Goal: Task Accomplishment & Management: Manage account settings

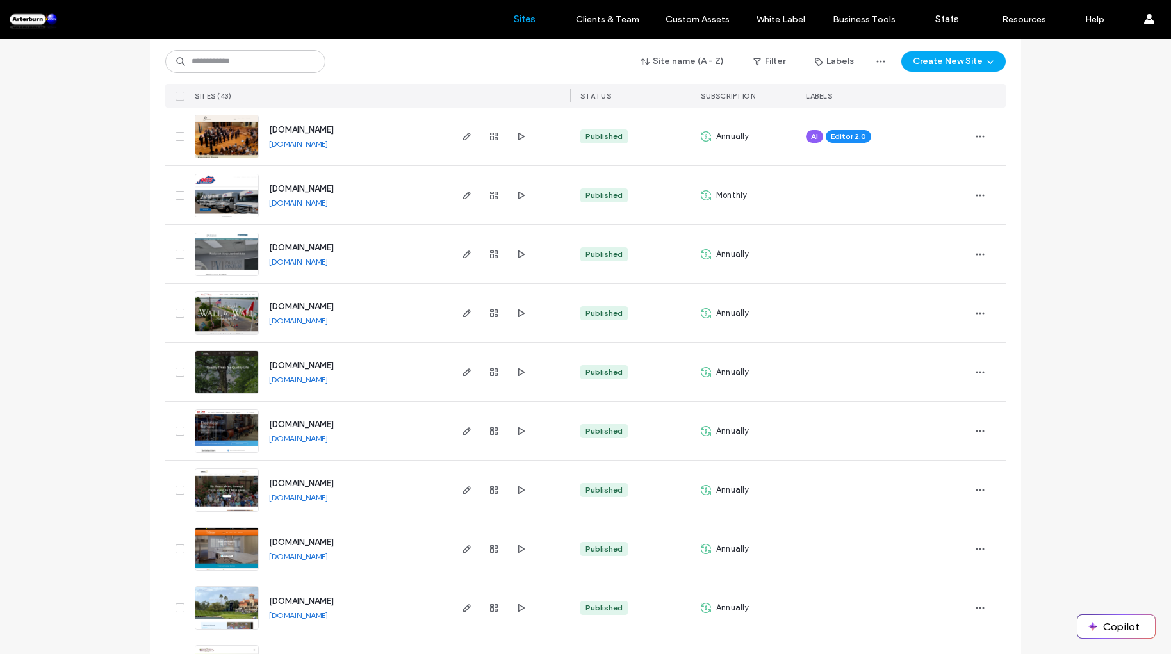
scroll to position [1837, 0]
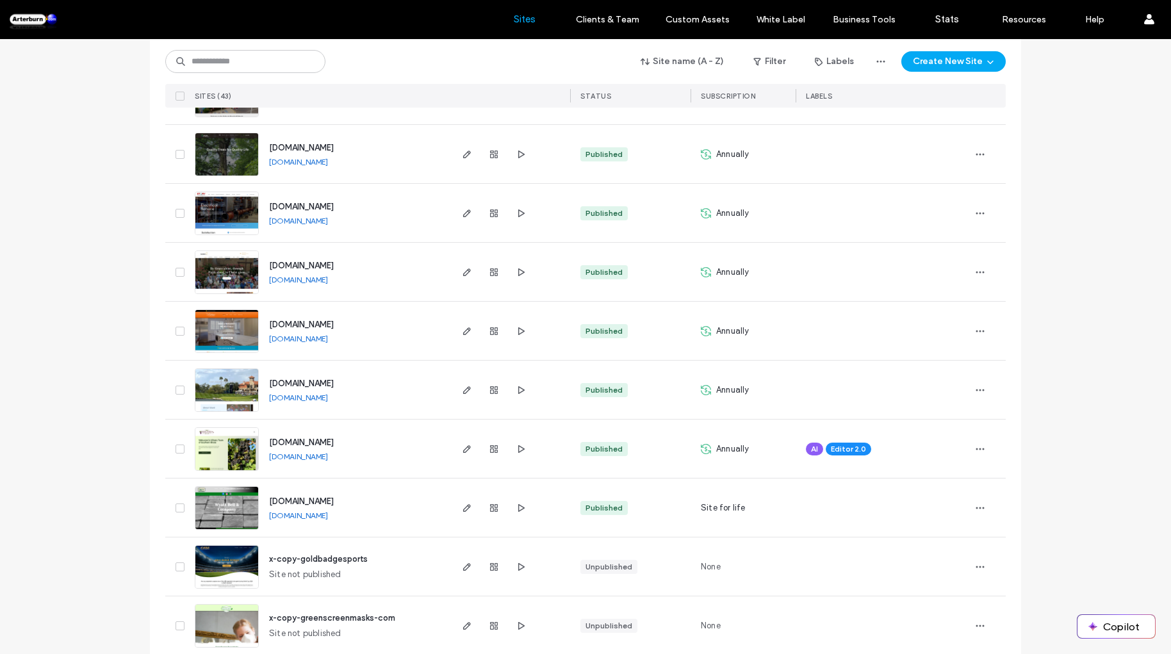
click at [295, 440] on span "[DOMAIN_NAME]" at bounding box center [301, 443] width 65 height 10
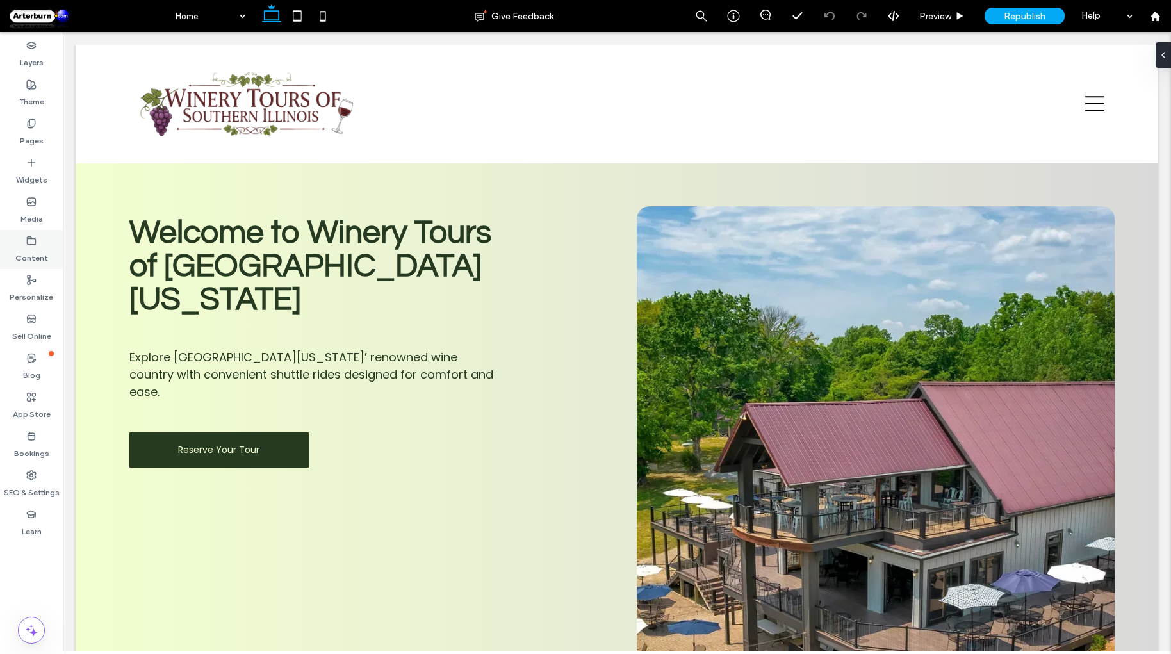
click at [28, 254] on label "Content" at bounding box center [31, 255] width 33 height 18
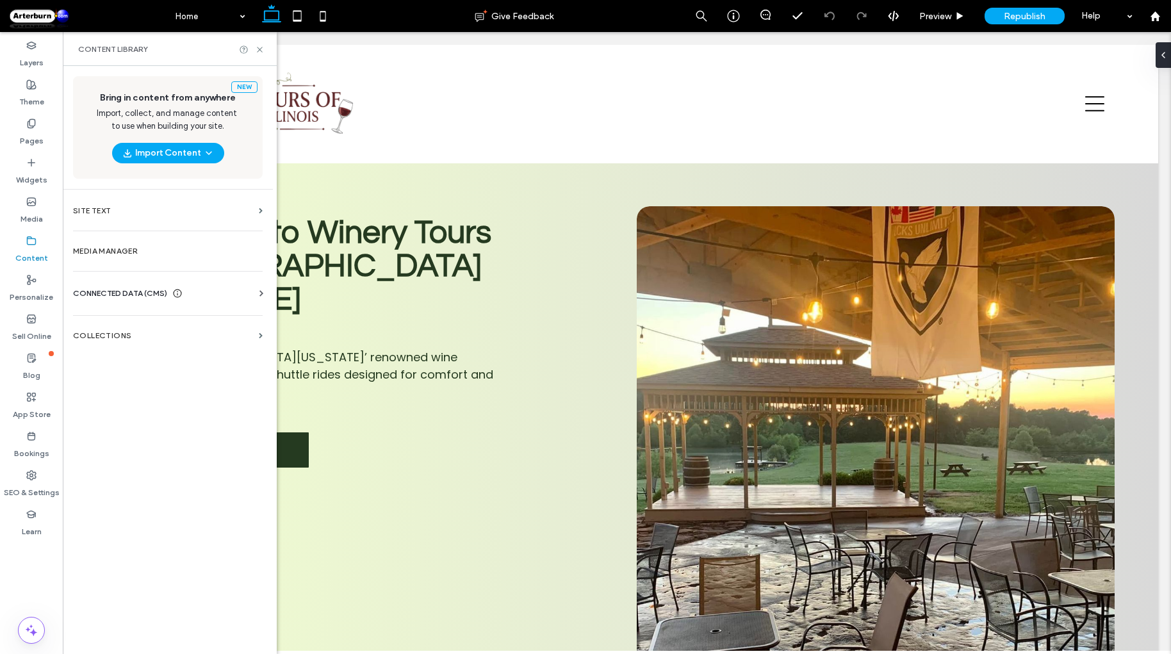
click at [248, 290] on div "CONNECTED DATA (CMS)" at bounding box center [170, 293] width 195 height 13
click at [133, 326] on label "Business Info" at bounding box center [170, 324] width 174 height 9
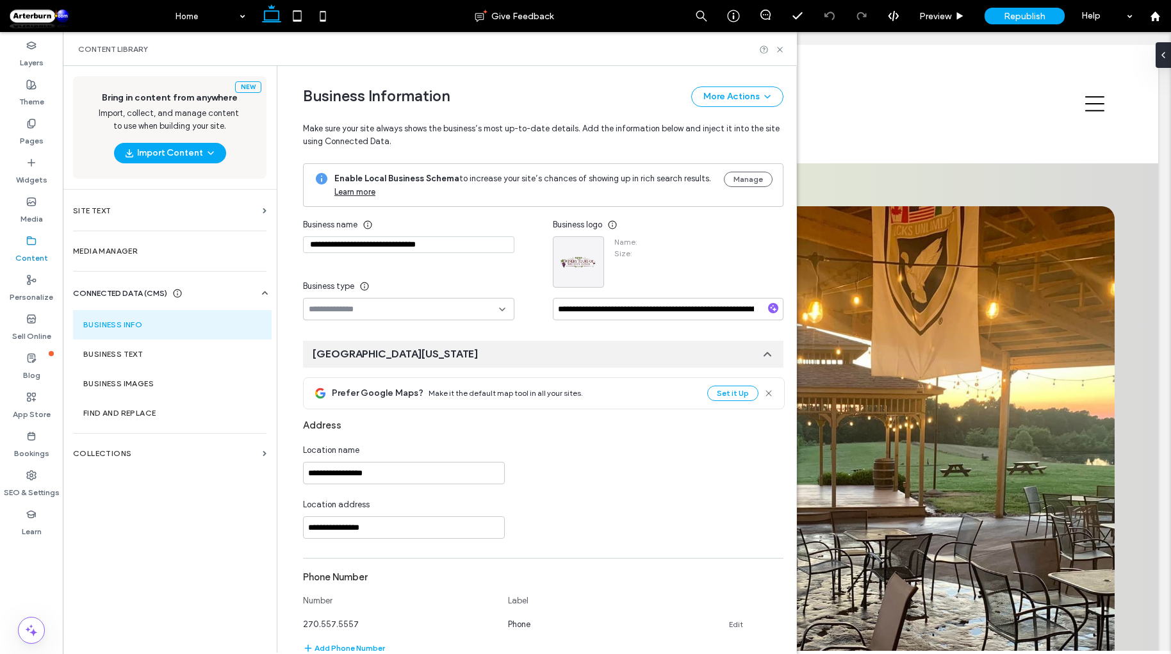
type input "**********"
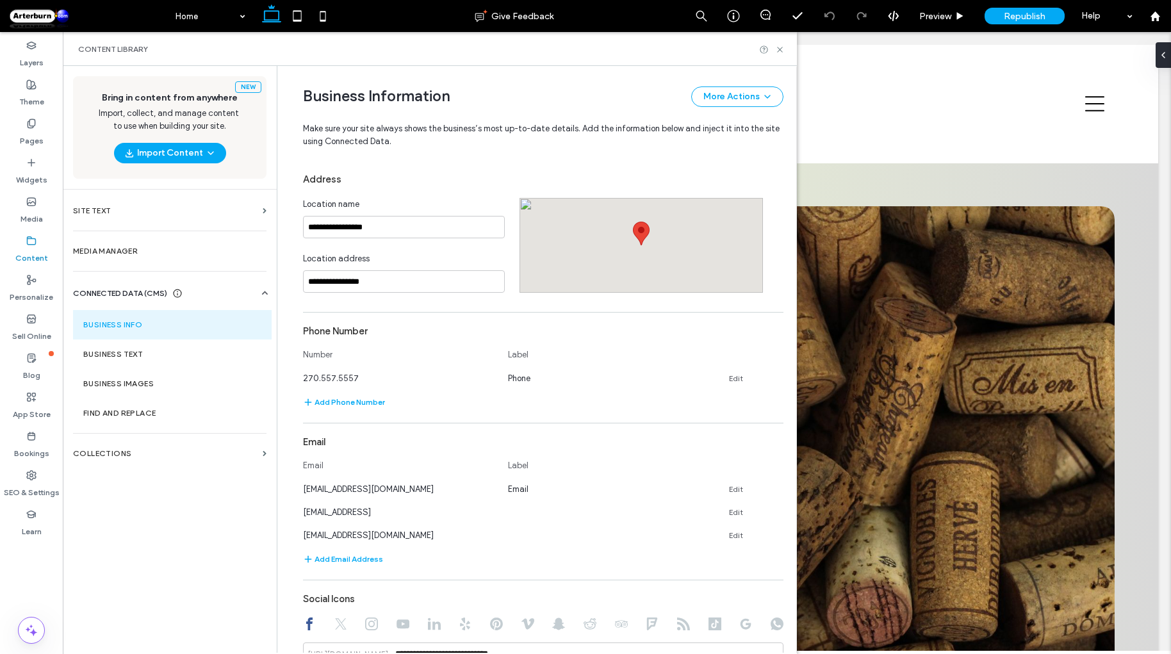
scroll to position [509, 0]
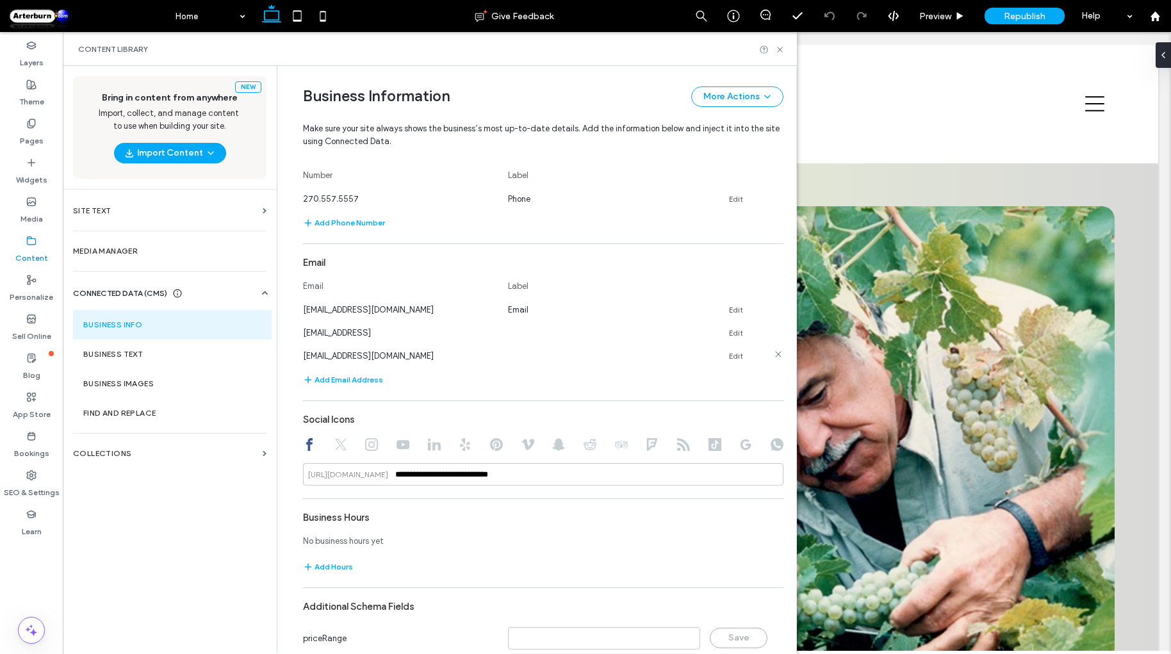
click at [773, 356] on icon at bounding box center [778, 354] width 10 height 10
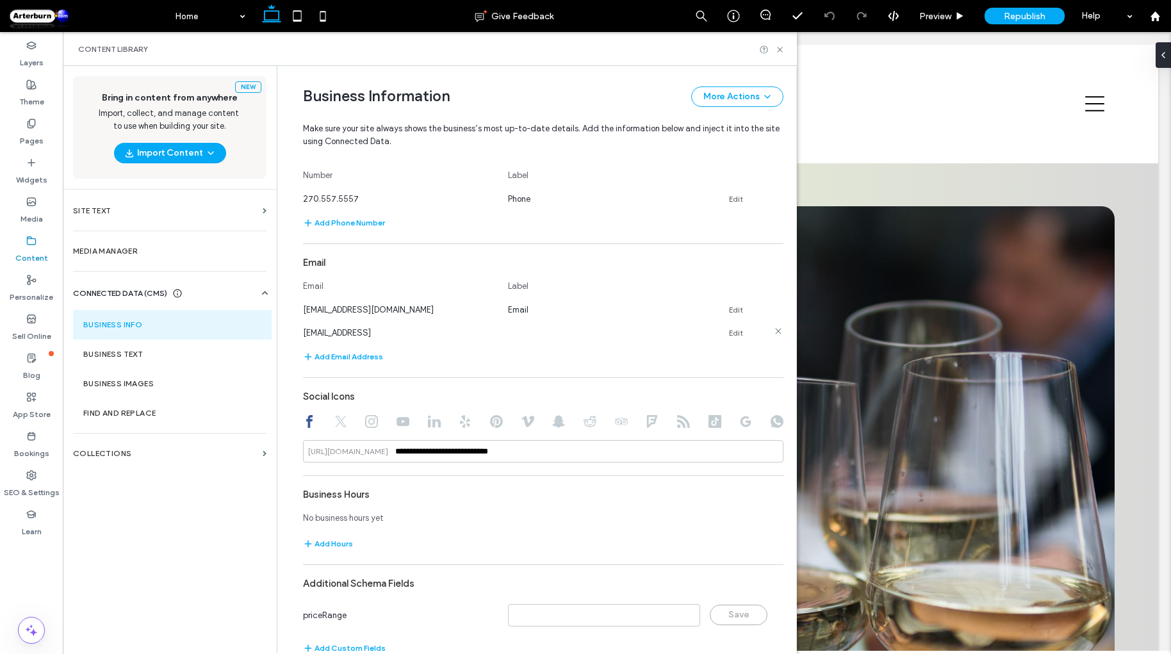
click at [773, 329] on icon at bounding box center [778, 331] width 10 height 10
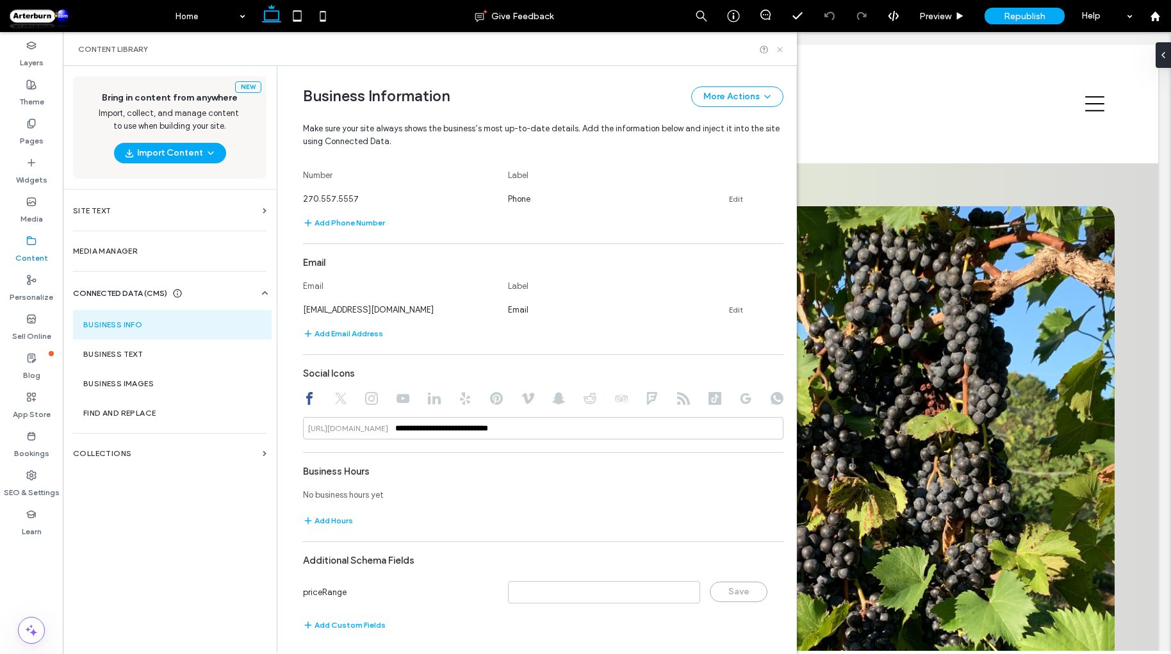
click at [780, 45] on icon at bounding box center [780, 50] width 10 height 10
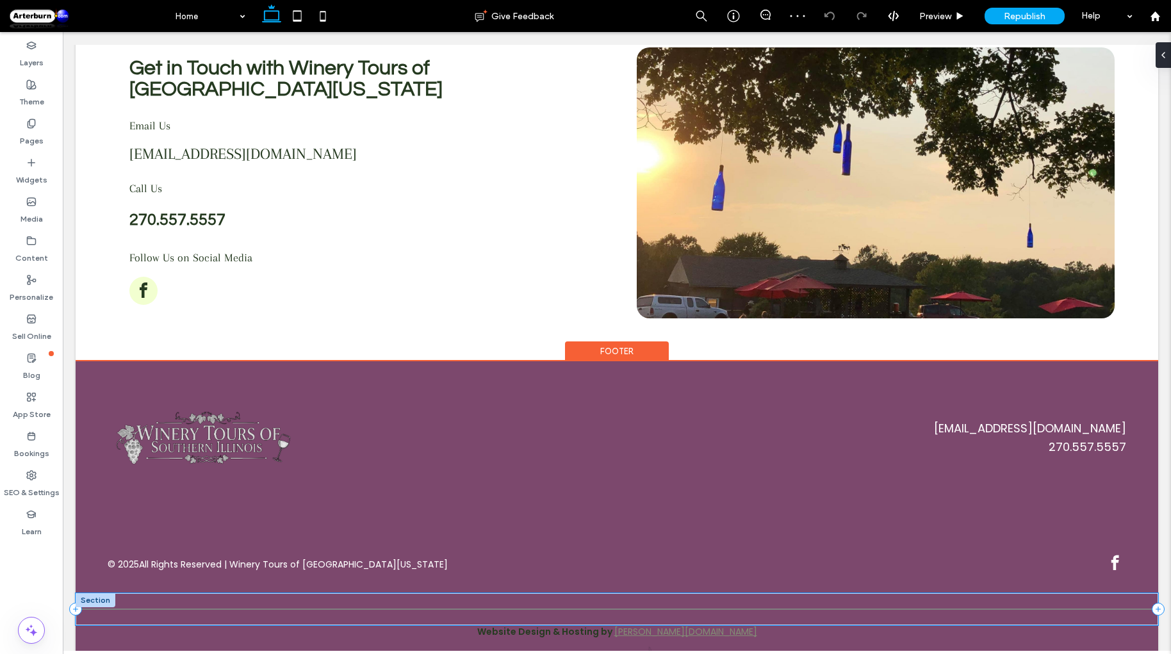
scroll to position [3831, 0]
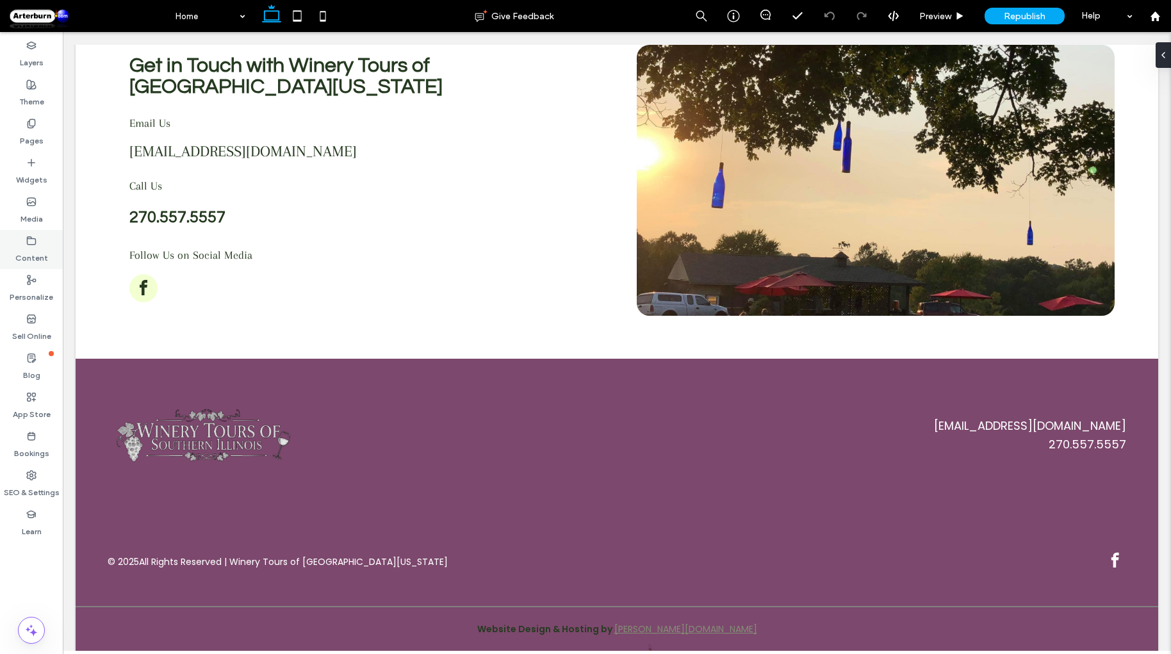
click at [33, 244] on use at bounding box center [32, 240] width 8 height 8
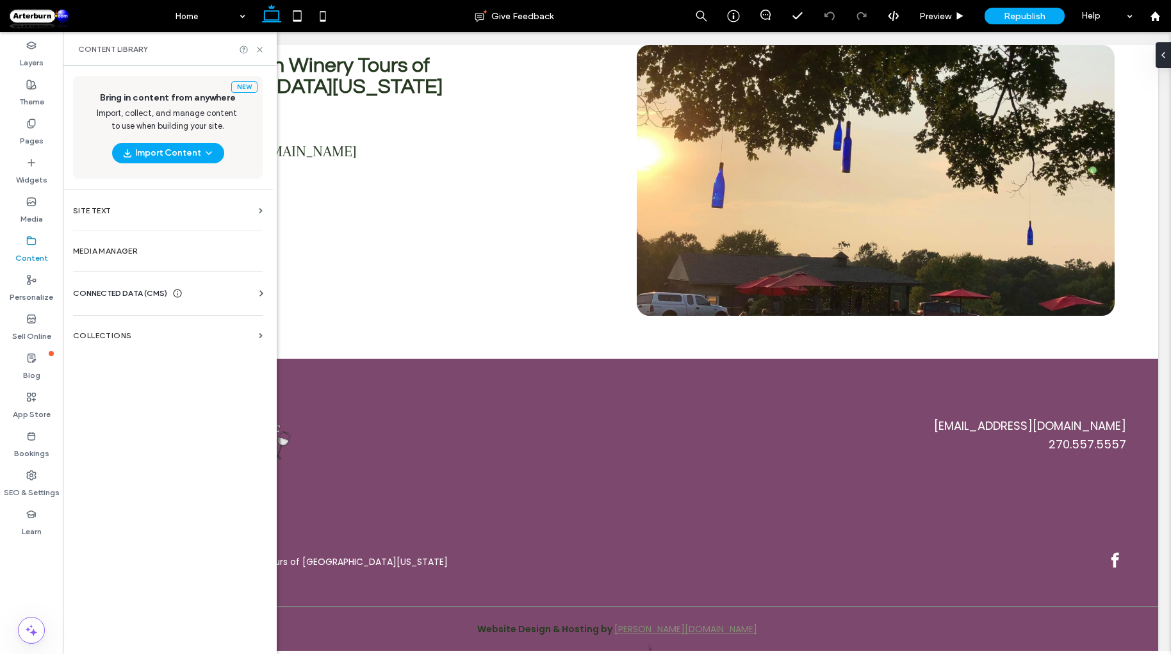
click at [114, 290] on span "CONNECTED DATA (CMS)" at bounding box center [120, 293] width 94 height 13
click at [120, 322] on label "Business Info" at bounding box center [170, 324] width 174 height 9
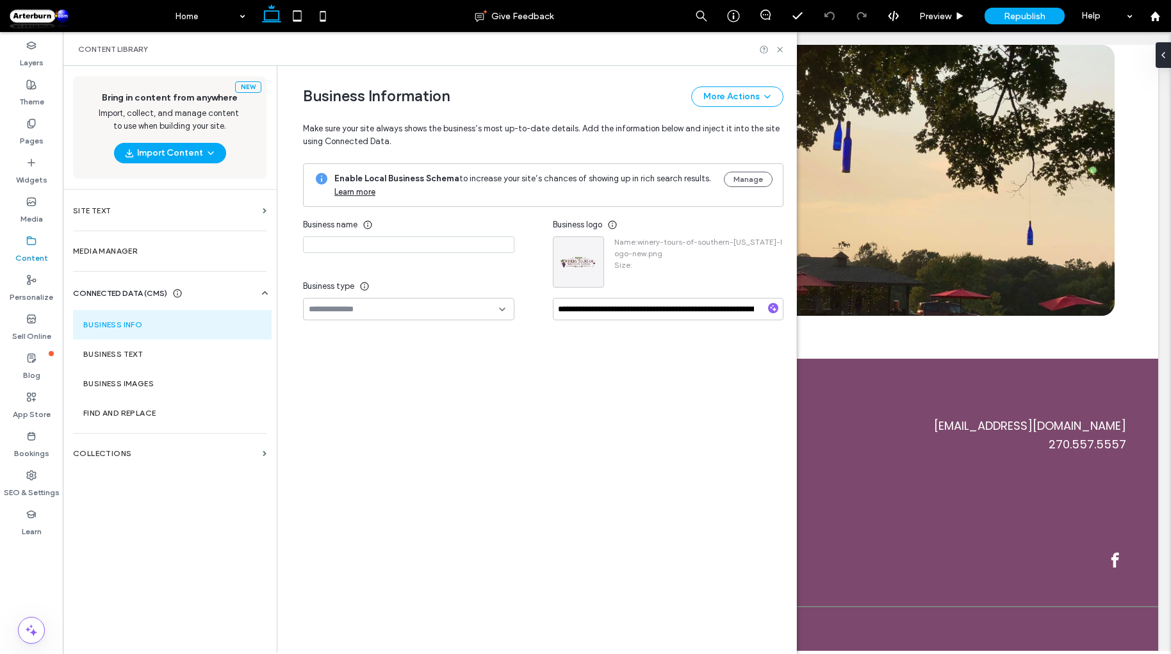
type input "**********"
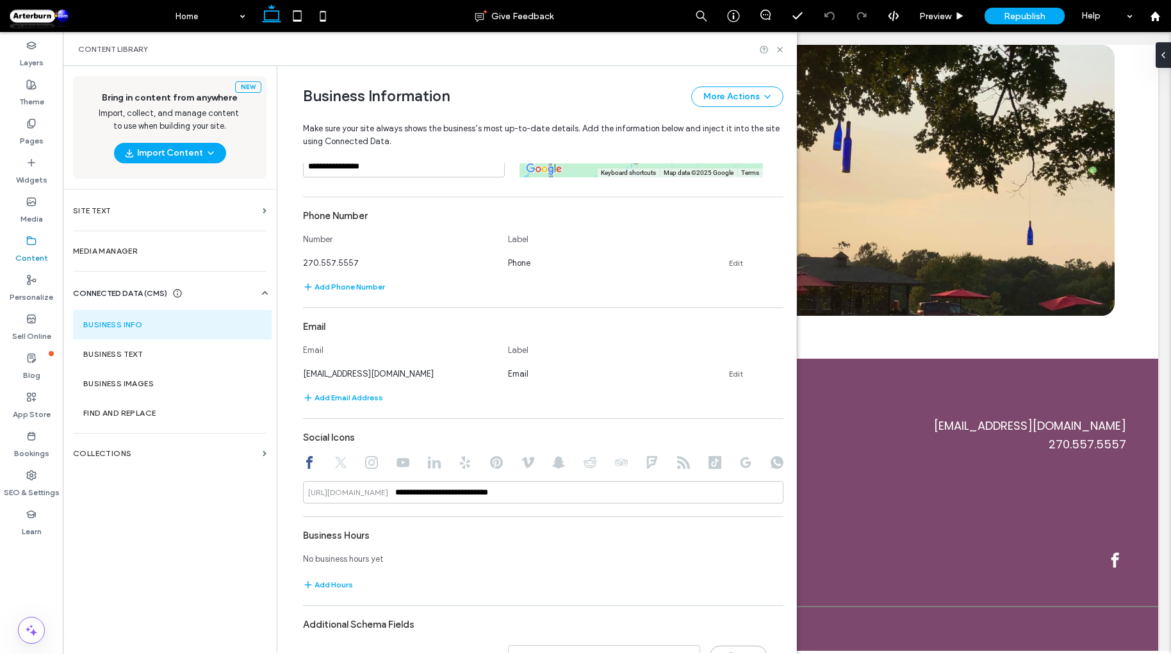
scroll to position [454, 0]
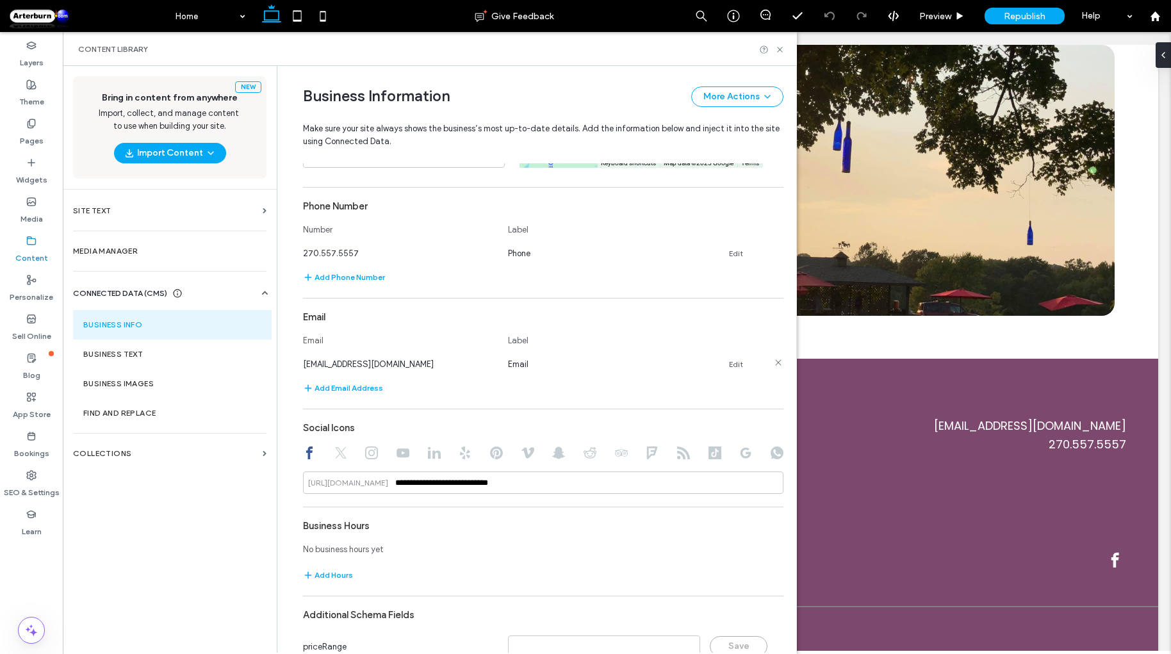
click at [729, 365] on link "Edit" at bounding box center [736, 364] width 14 height 10
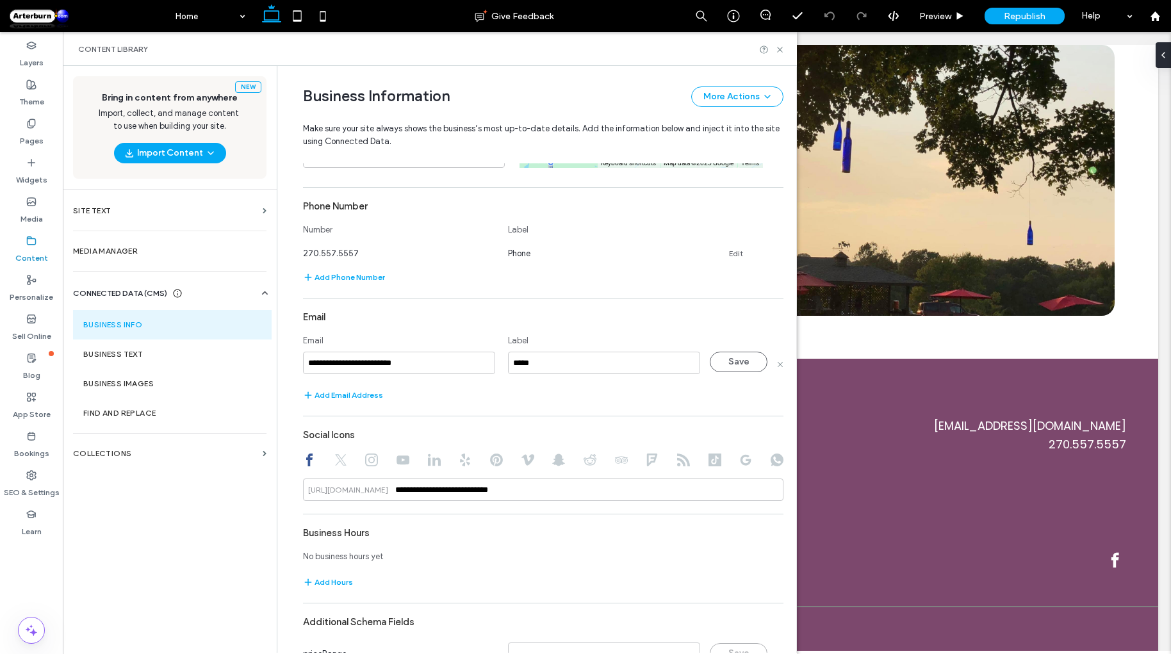
click at [321, 359] on input "**********" at bounding box center [399, 363] width 192 height 22
type input "**********"
click at [735, 360] on button "Save" at bounding box center [739, 362] width 58 height 21
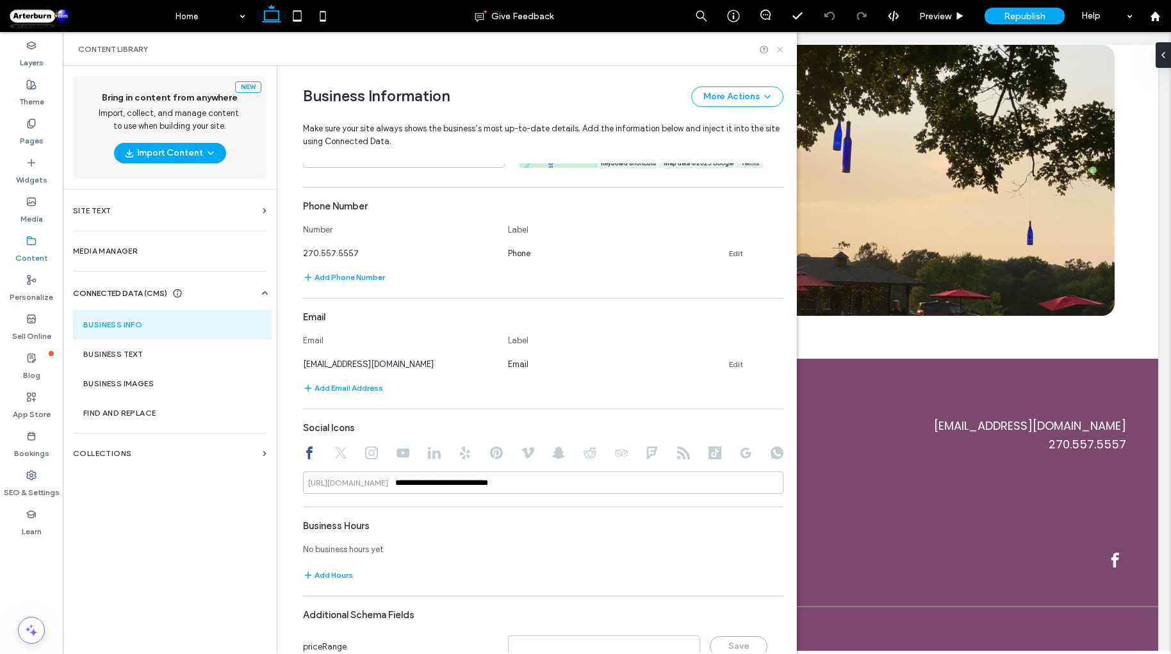
click at [777, 52] on icon at bounding box center [780, 50] width 10 height 10
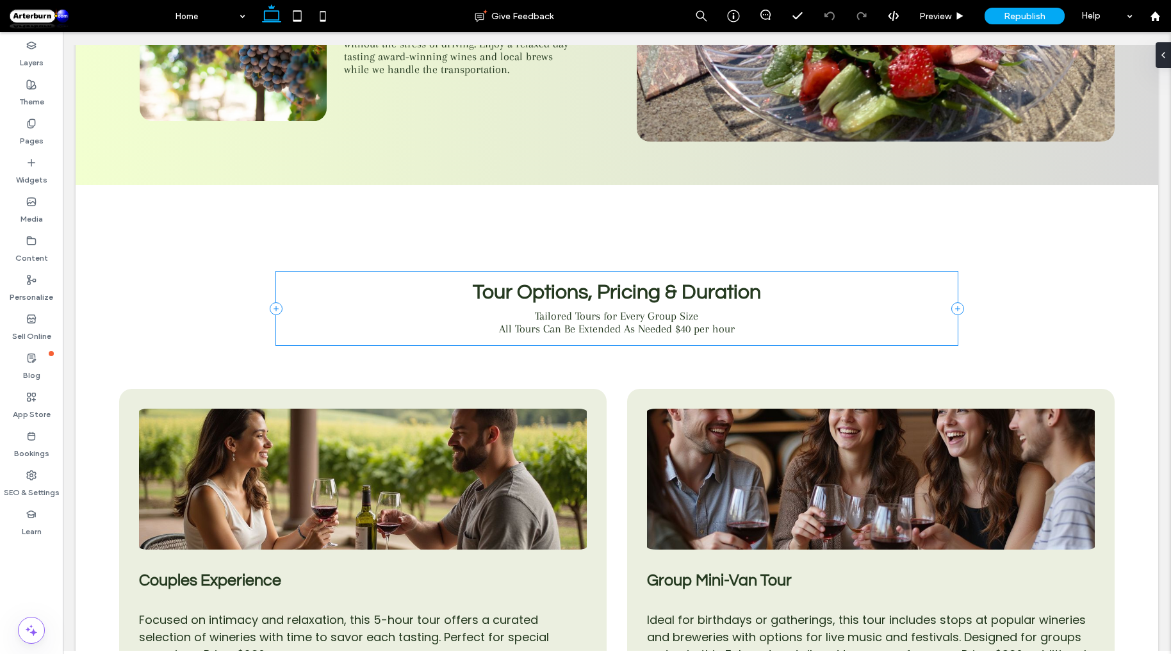
scroll to position [0, 0]
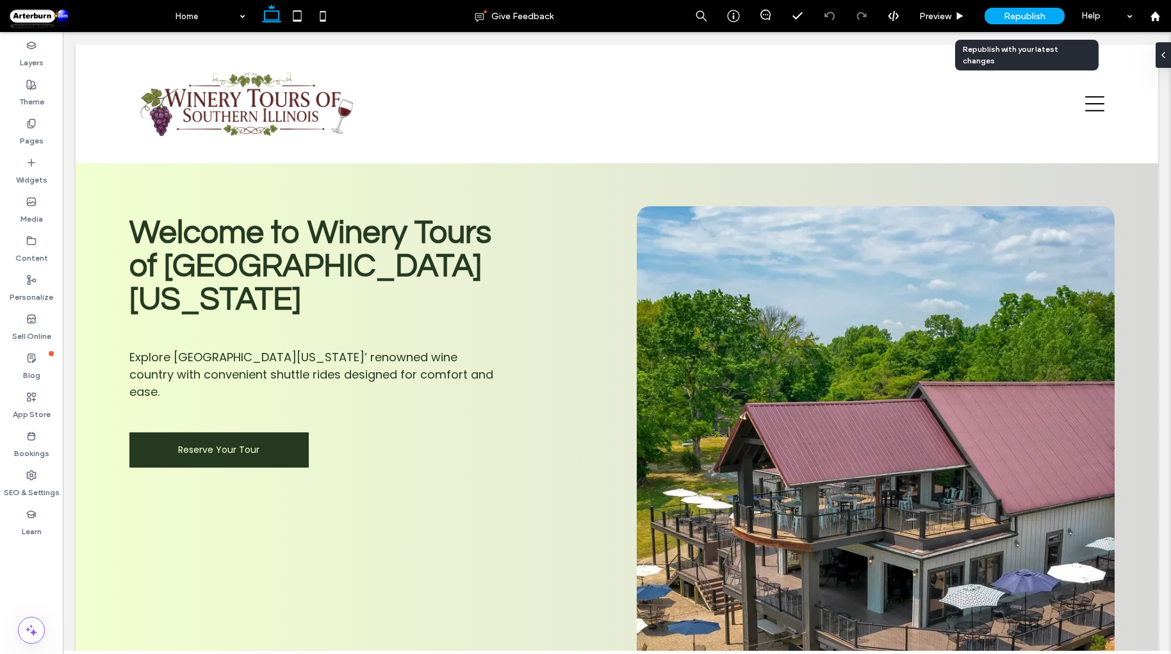
click at [1038, 11] on span "Republish" at bounding box center [1025, 16] width 42 height 11
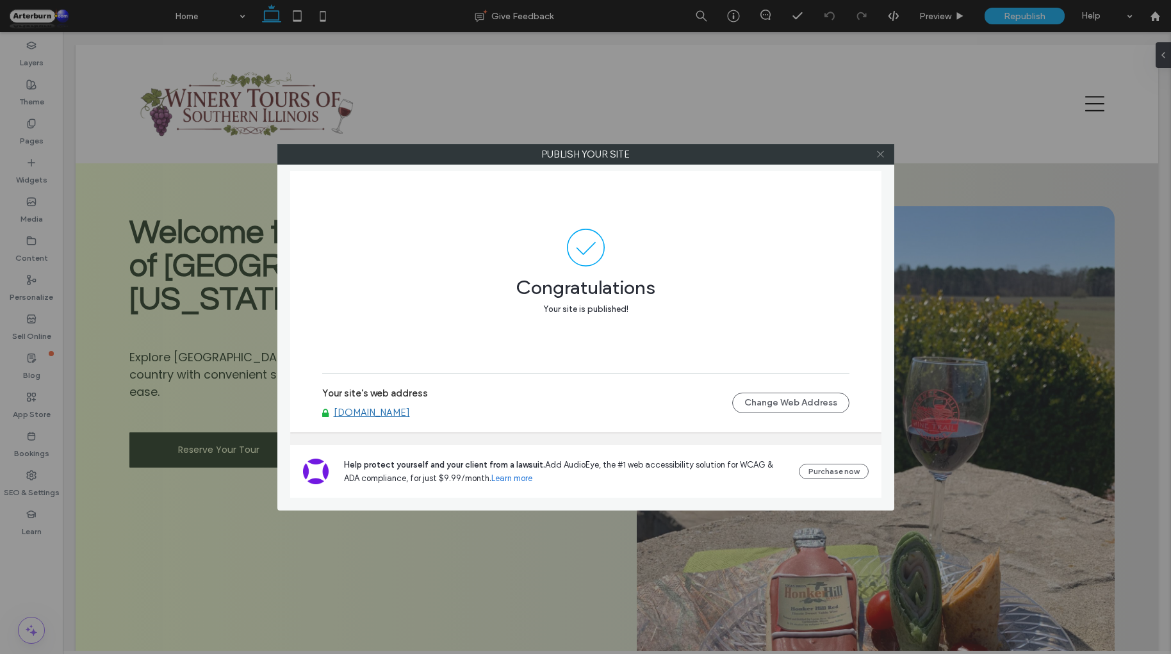
click at [882, 161] on span at bounding box center [881, 154] width 10 height 19
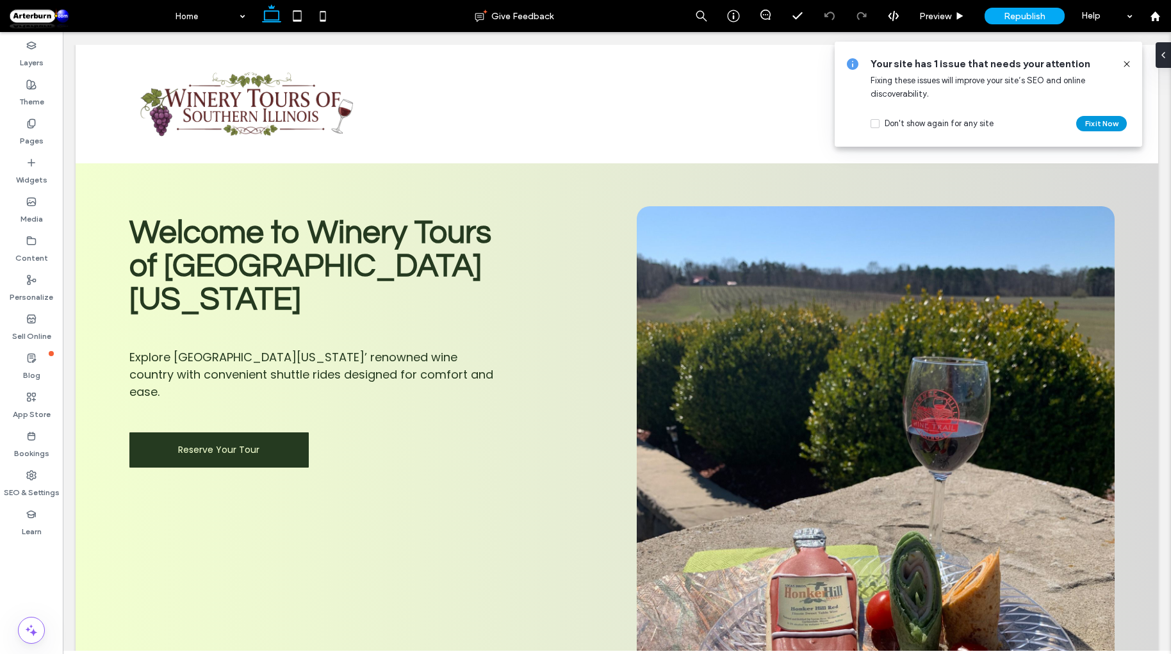
click at [1101, 126] on button "Fix it Now" at bounding box center [1101, 123] width 51 height 15
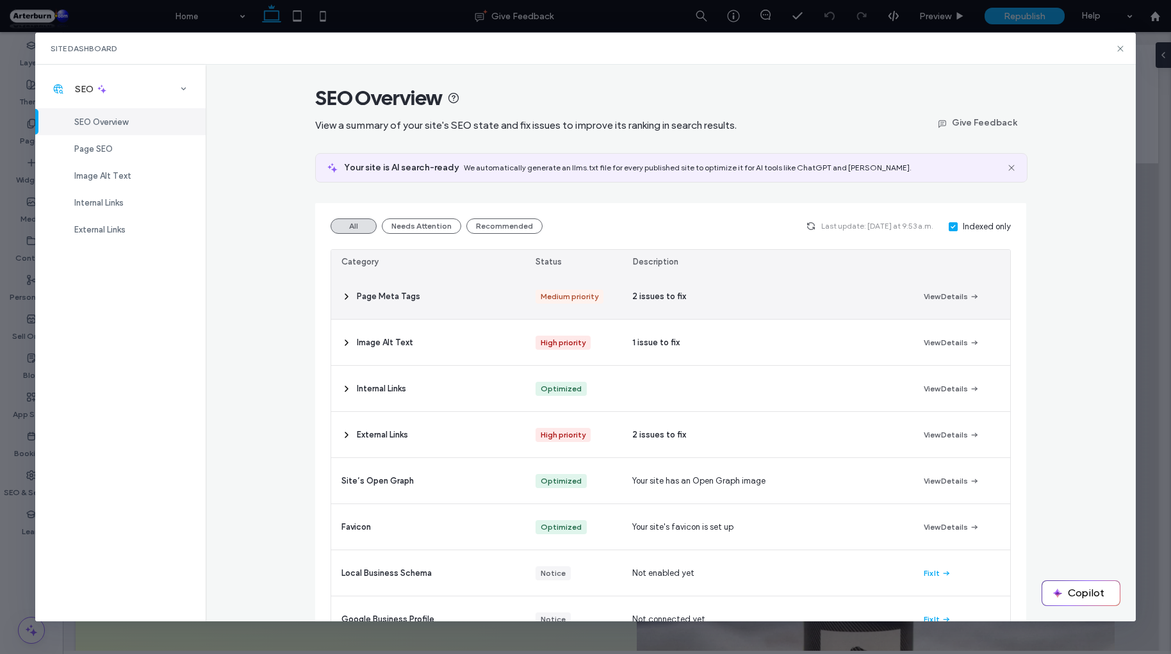
click at [345, 295] on icon at bounding box center [347, 297] width 10 height 10
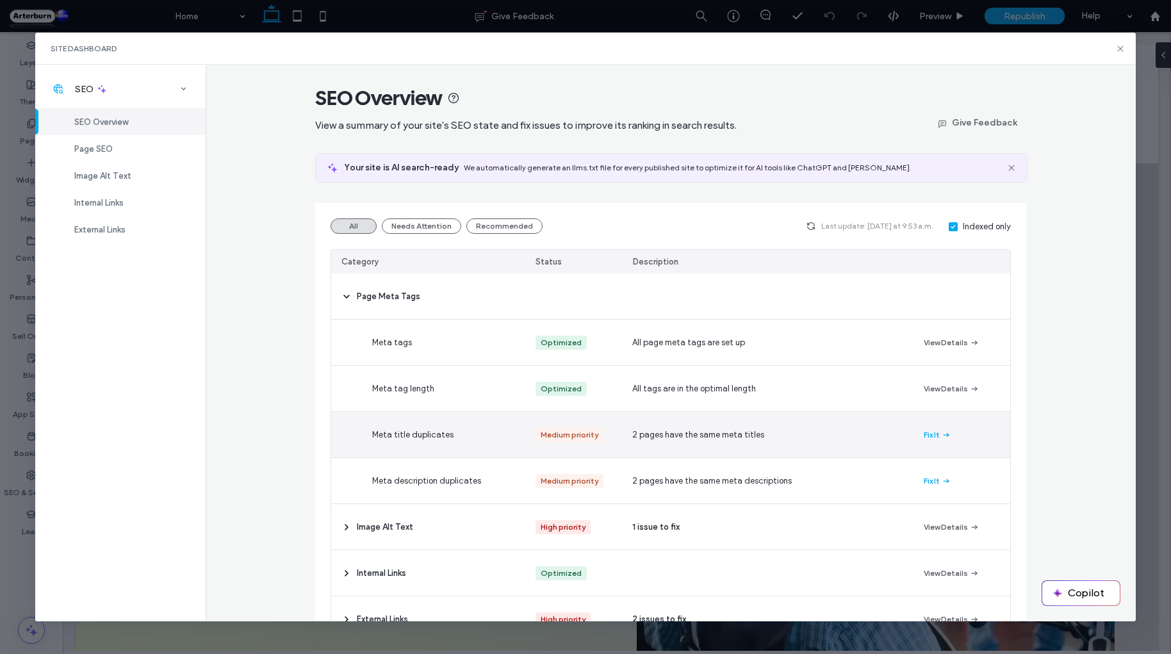
drag, startPoint x: 943, startPoint y: 435, endPoint x: 1089, endPoint y: 408, distance: 148.5
click at [944, 435] on icon "button" at bounding box center [946, 435] width 10 height 10
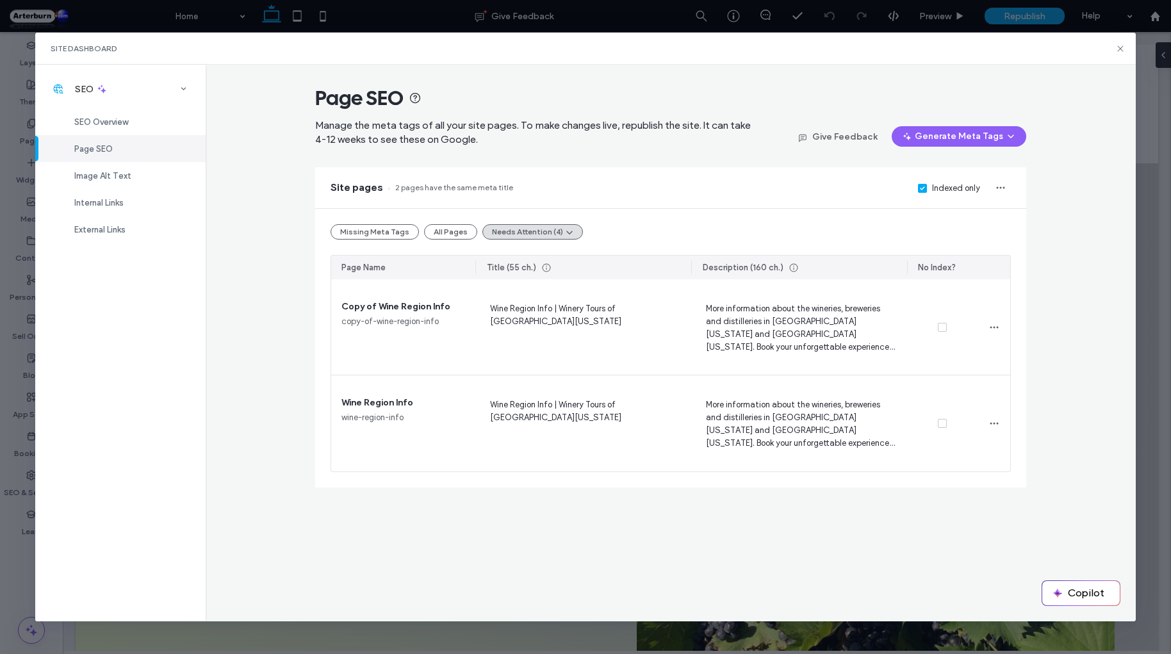
click at [106, 147] on span "Page SEO" at bounding box center [93, 149] width 38 height 10
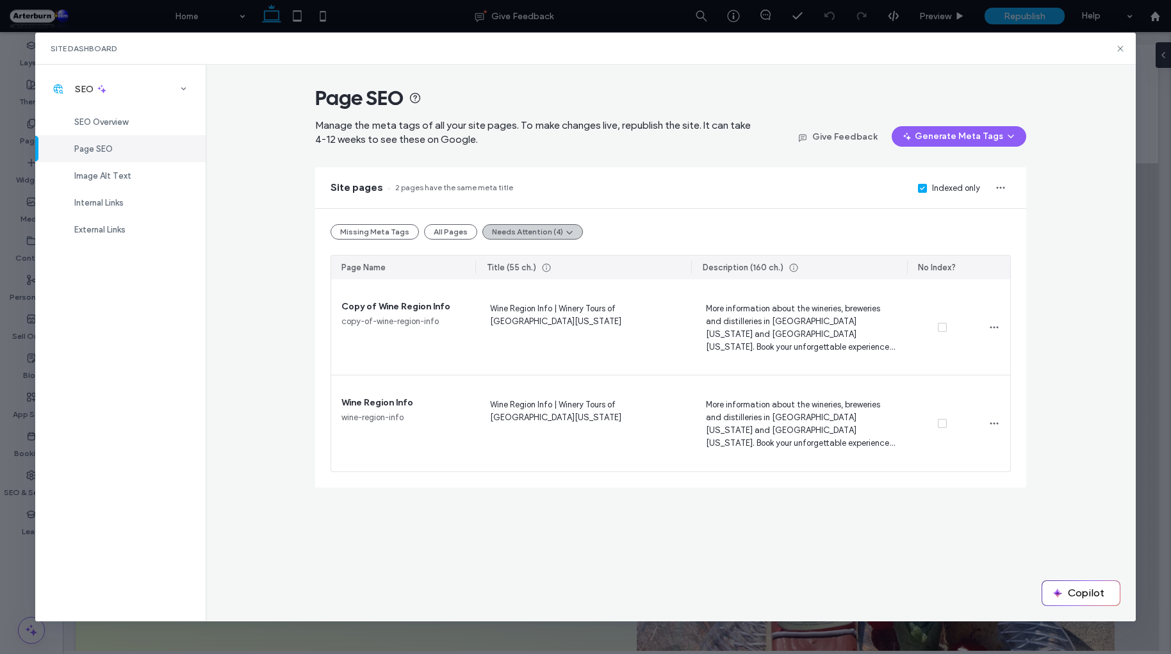
click at [550, 229] on button "Needs Attention (4)" at bounding box center [532, 231] width 101 height 15
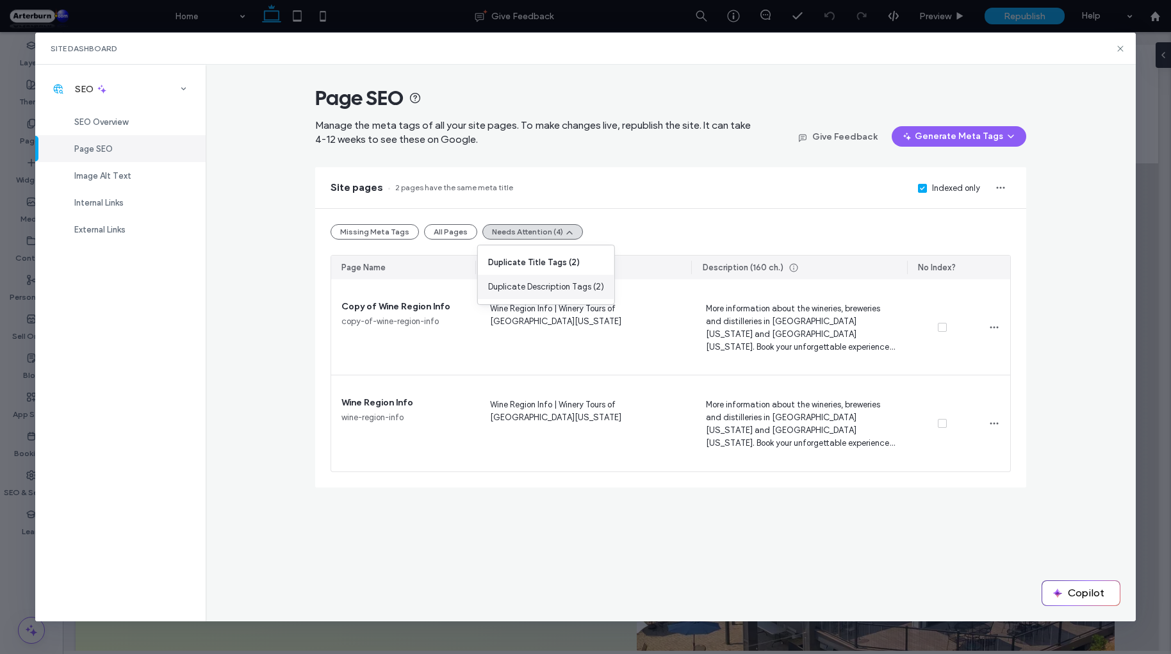
click at [549, 283] on span "Duplicate Description Tags (2)" at bounding box center [546, 287] width 116 height 13
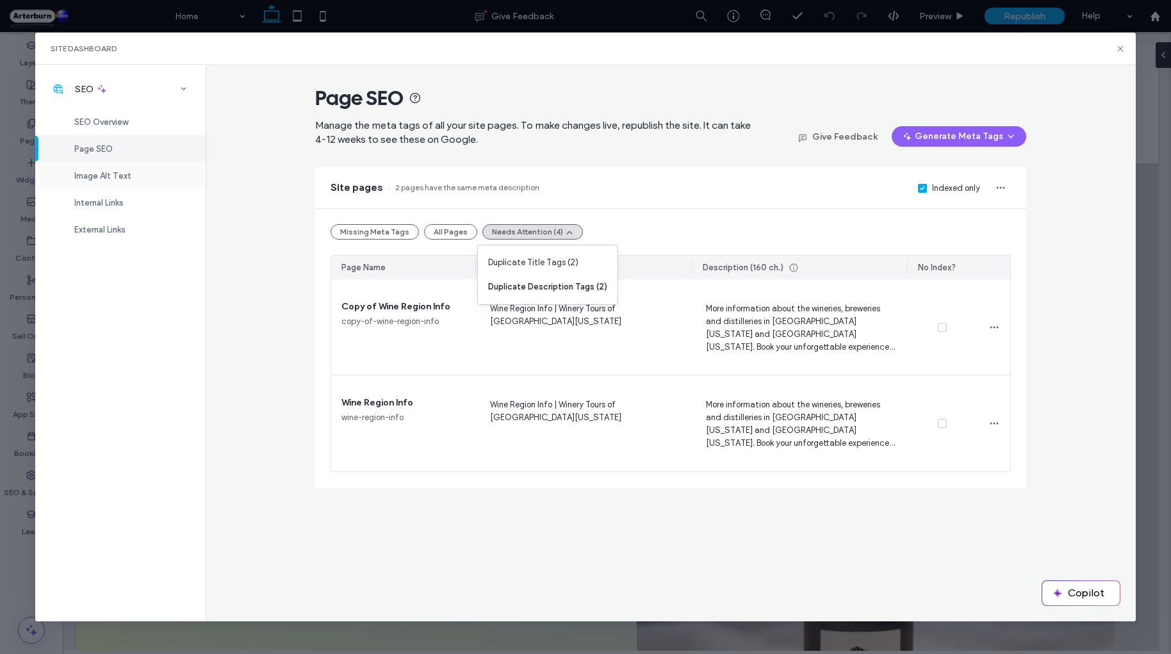
click at [109, 173] on span "Image Alt Text" at bounding box center [102, 176] width 57 height 10
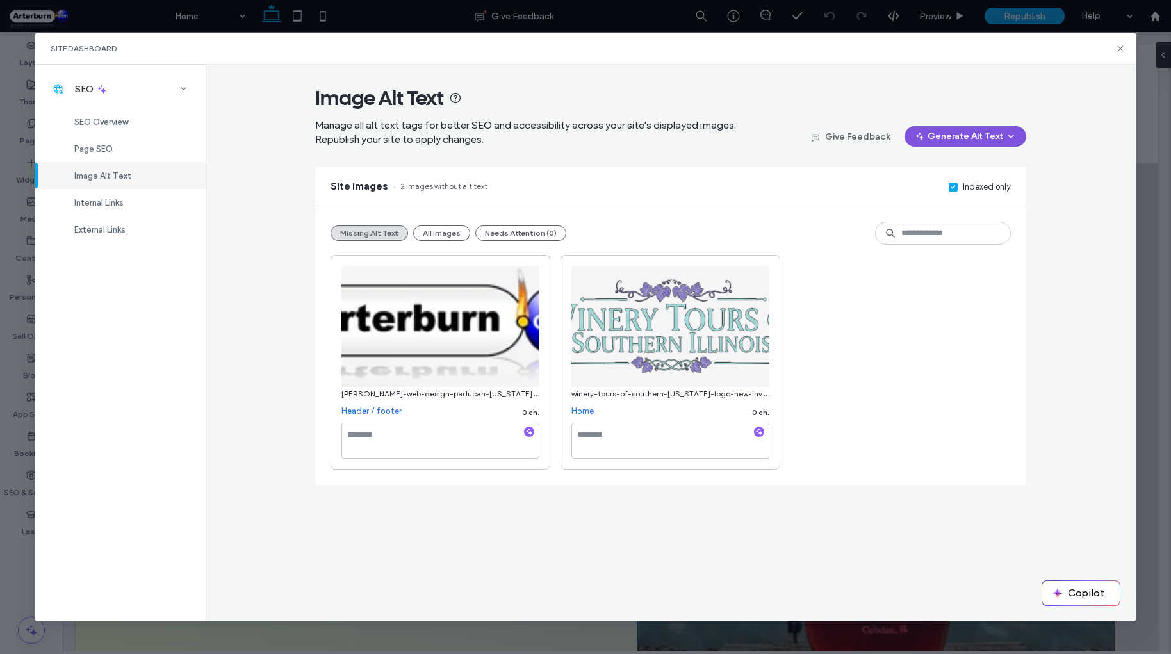
click at [941, 133] on button "Generate Alt Text" at bounding box center [966, 136] width 122 height 21
click at [950, 169] on span "Generate Missing Alt Text Only" at bounding box center [952, 169] width 117 height 13
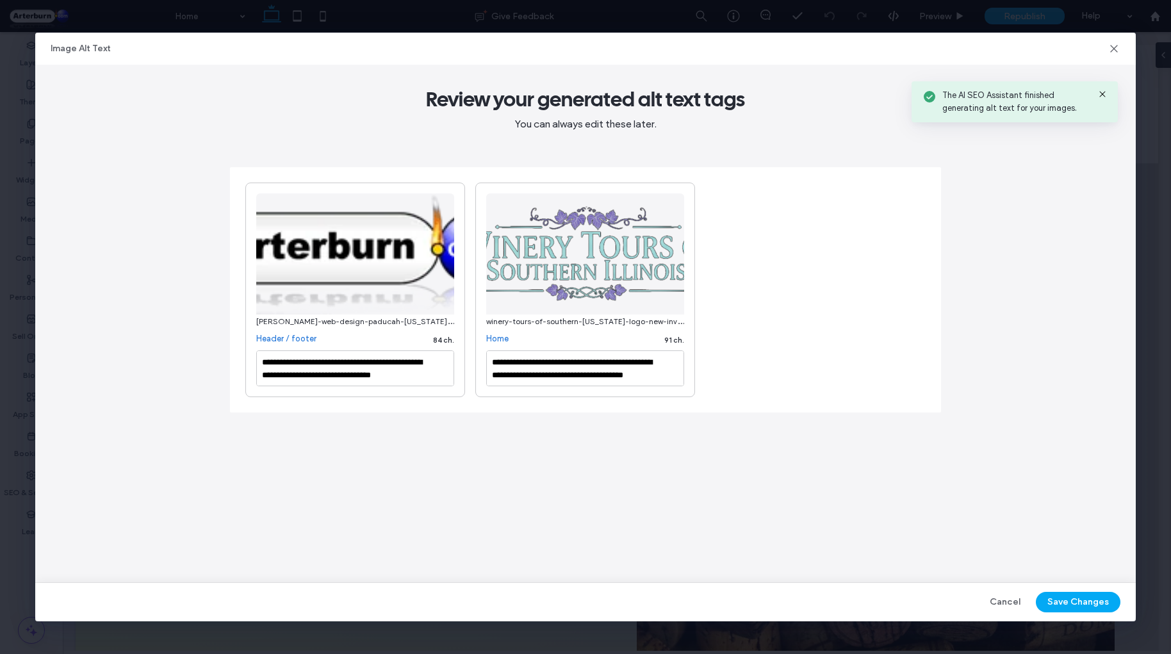
type textarea "**********"
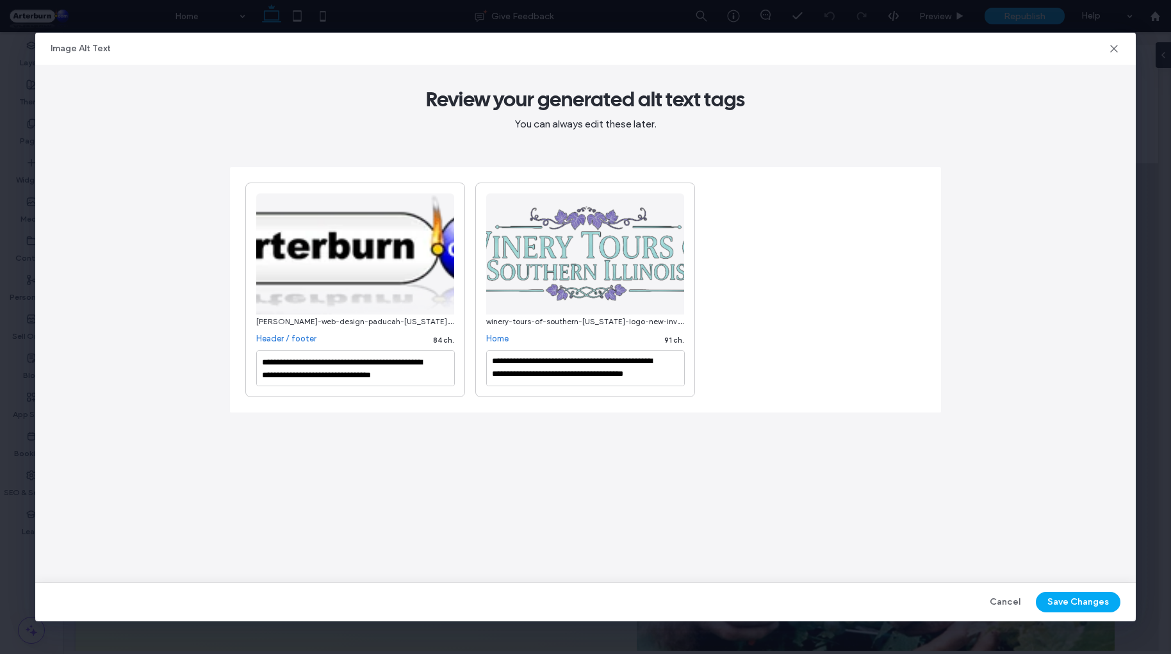
scroll to position [1, 0]
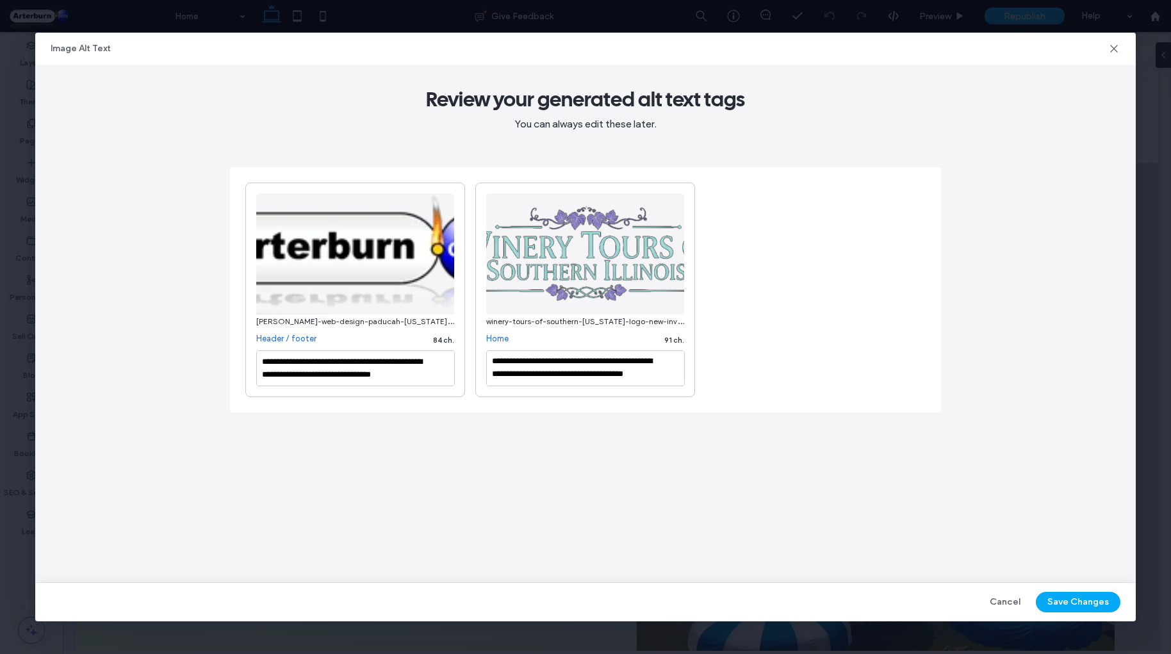
drag, startPoint x: 1078, startPoint y: 600, endPoint x: 443, endPoint y: 66, distance: 830.4
click at [1078, 600] on button "Save Changes" at bounding box center [1078, 602] width 85 height 21
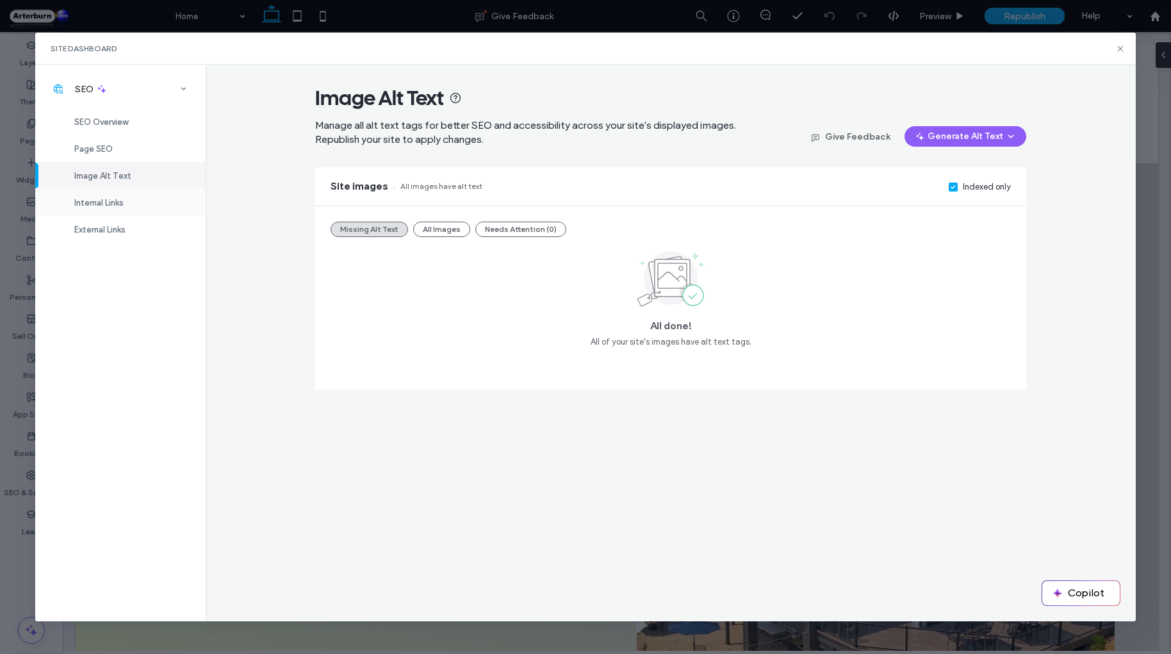
click at [115, 195] on div "Internal Links" at bounding box center [120, 202] width 170 height 27
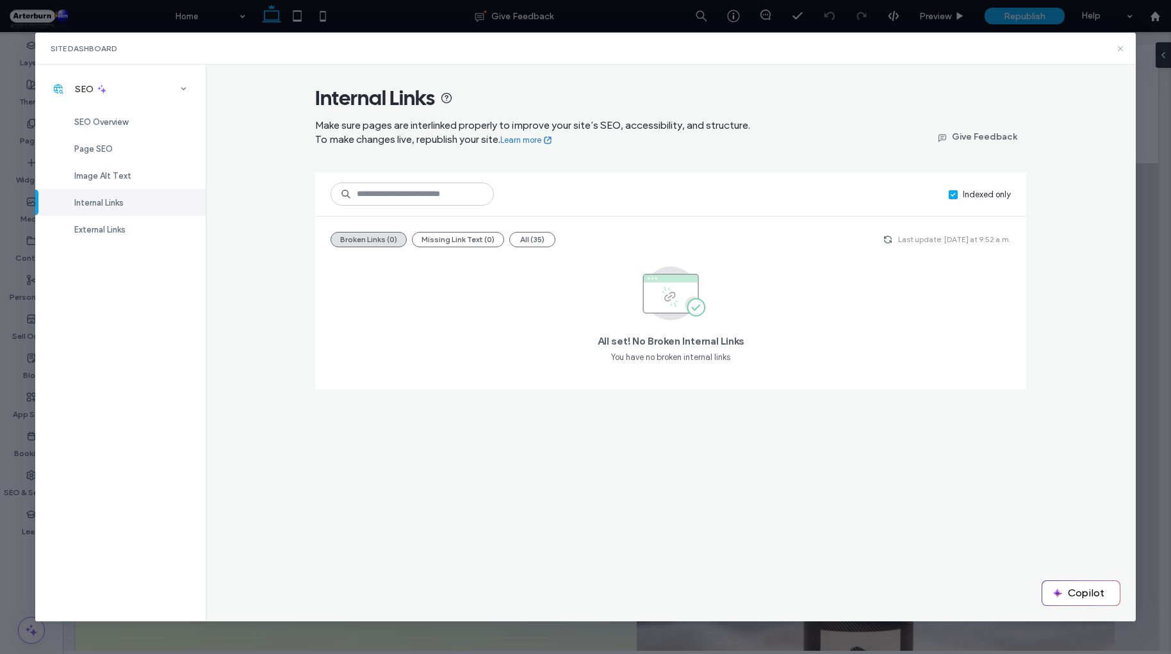
click at [1116, 50] on icon at bounding box center [1121, 49] width 10 height 10
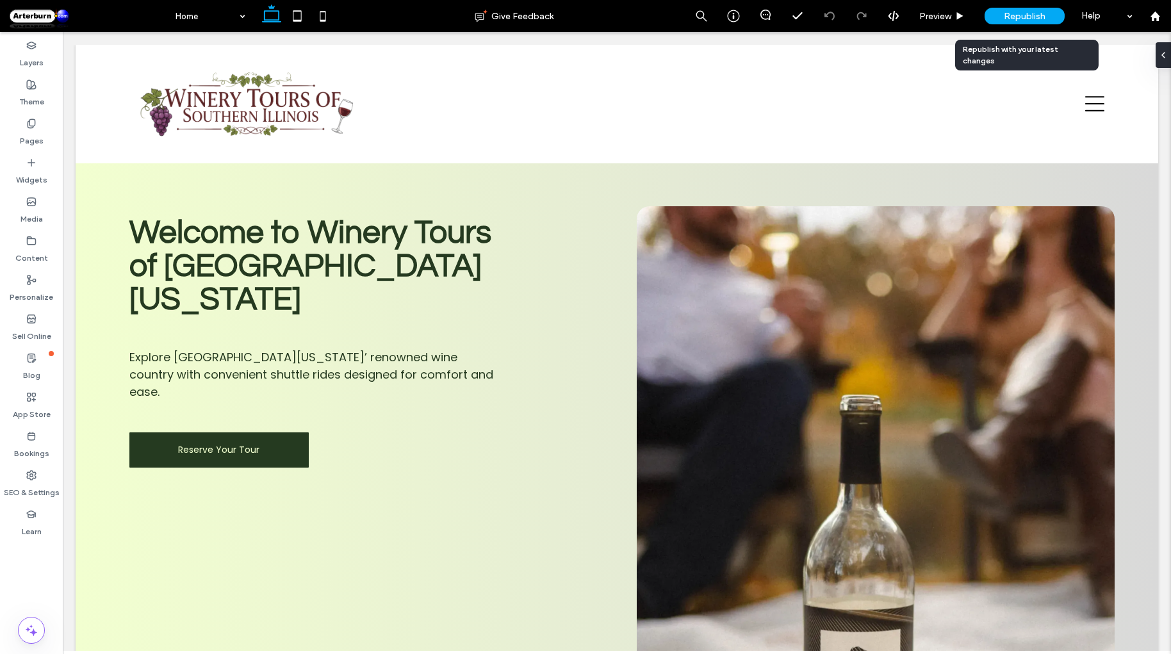
click at [1034, 17] on span "Republish" at bounding box center [1025, 16] width 42 height 11
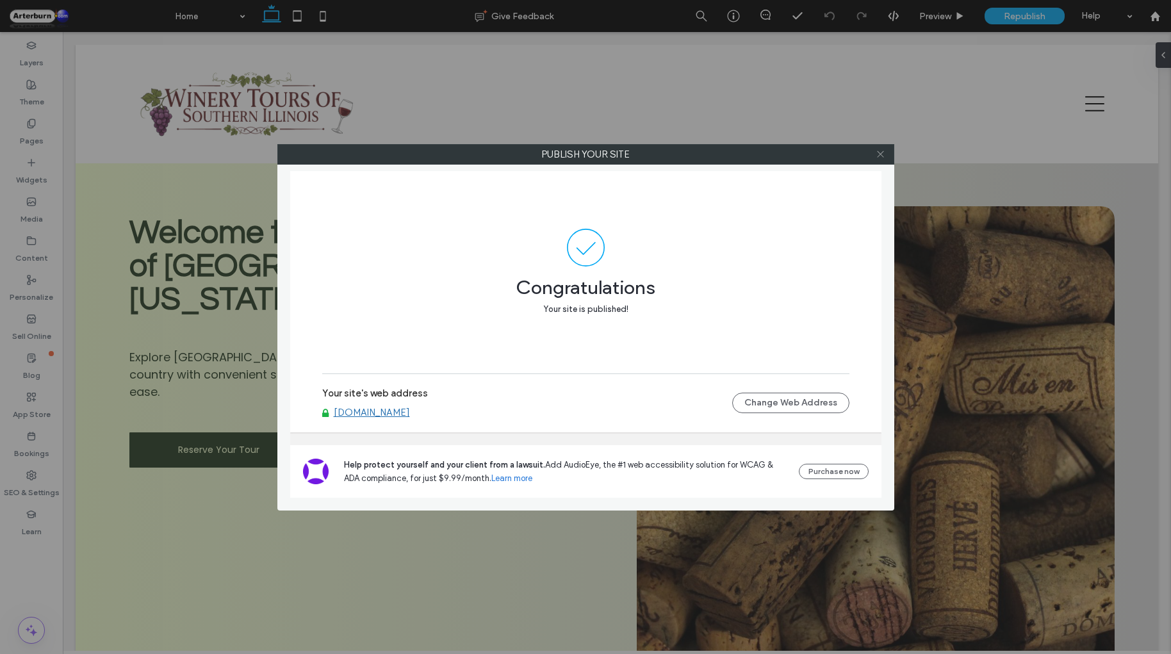
click at [878, 156] on icon at bounding box center [881, 154] width 10 height 10
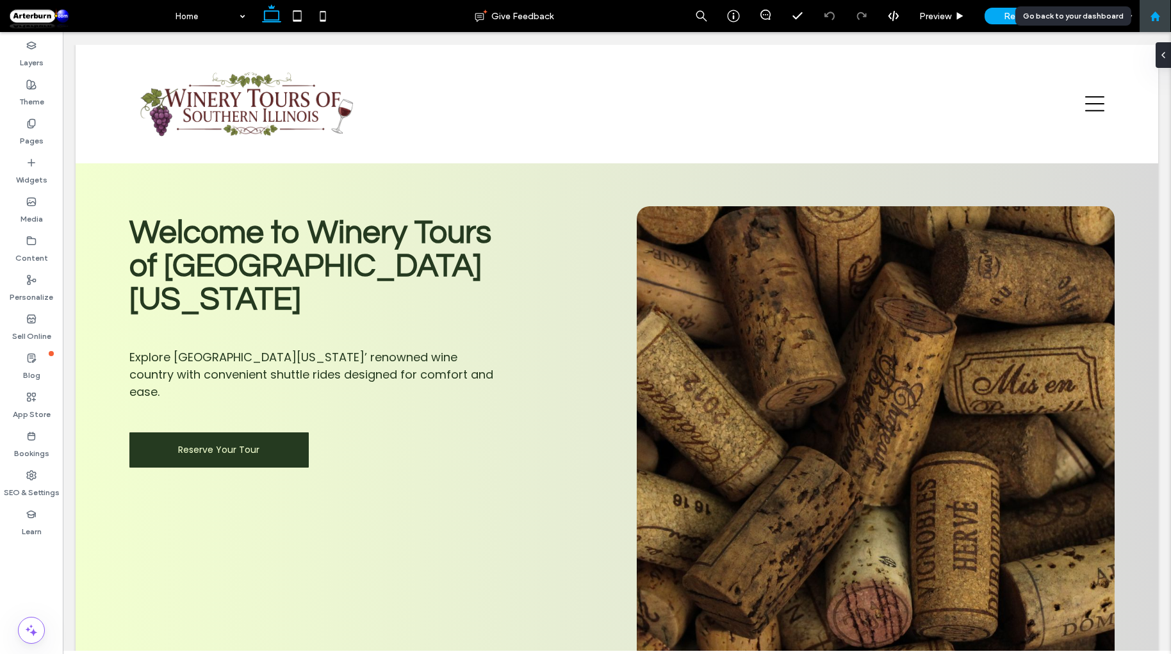
click at [1155, 17] on icon at bounding box center [1155, 16] width 11 height 11
